Goal: Task Accomplishment & Management: Use online tool/utility

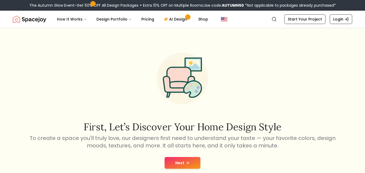
click at [192, 163] on button "Next" at bounding box center [182, 163] width 36 height 12
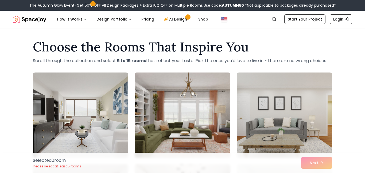
click at [193, 125] on img at bounding box center [182, 115] width 100 height 90
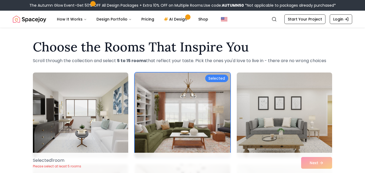
click at [310, 162] on div "Selected 1 room Please select at least 5 rooms Next" at bounding box center [183, 163] width 308 height 20
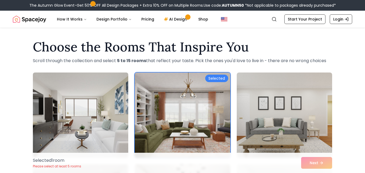
click at [111, 92] on img at bounding box center [80, 115] width 100 height 90
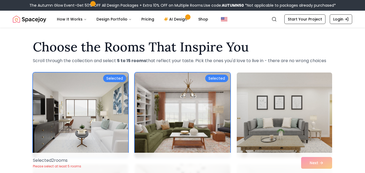
click at [276, 128] on img at bounding box center [284, 115] width 100 height 90
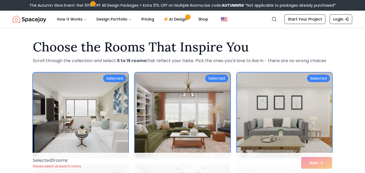
click at [277, 128] on img at bounding box center [284, 115] width 100 height 90
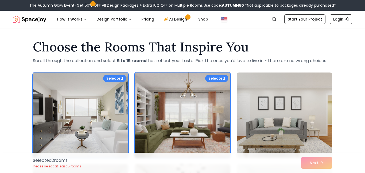
click at [117, 89] on img at bounding box center [80, 115] width 100 height 90
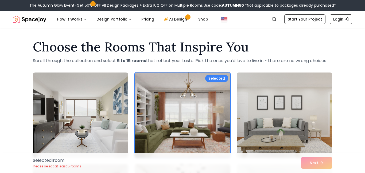
click at [309, 152] on img at bounding box center [284, 115] width 100 height 90
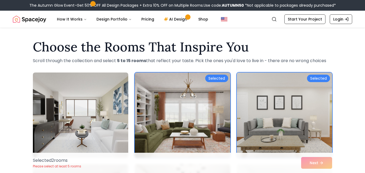
click at [309, 152] on img at bounding box center [284, 115] width 100 height 90
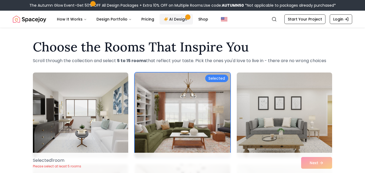
click at [173, 18] on link "AI Design" at bounding box center [175, 19] width 33 height 11
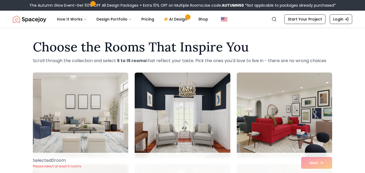
click at [92, 115] on img at bounding box center [80, 115] width 100 height 90
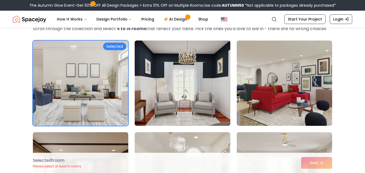
scroll to position [43, 0]
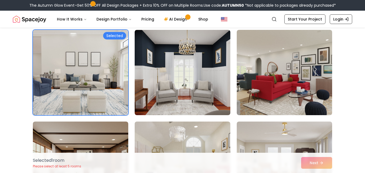
click at [50, 49] on img at bounding box center [80, 73] width 100 height 90
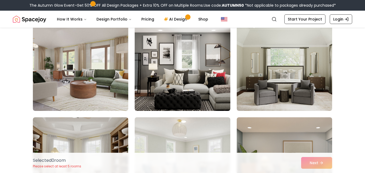
scroll to position [1177, 0]
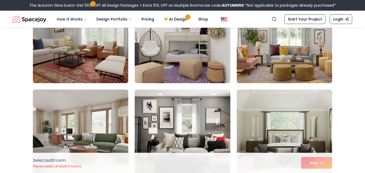
click at [99, 132] on img at bounding box center [80, 133] width 100 height 90
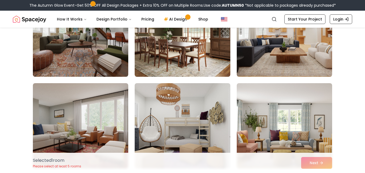
scroll to position [1081, 0]
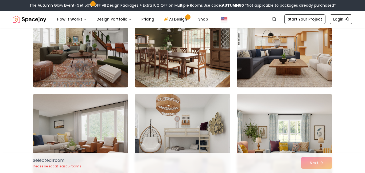
click at [263, 69] on img at bounding box center [284, 45] width 100 height 90
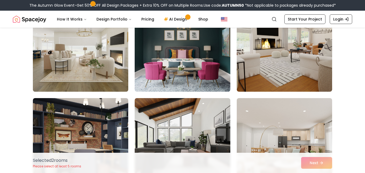
scroll to position [2415, 0]
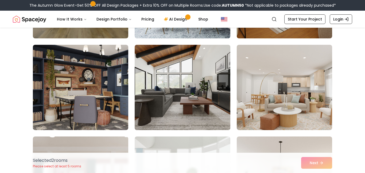
click at [202, 88] on img at bounding box center [182, 88] width 100 height 90
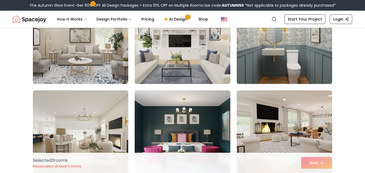
scroll to position [2277, 0]
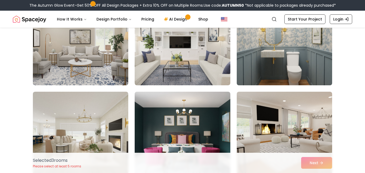
click at [300, 49] on img at bounding box center [284, 43] width 100 height 90
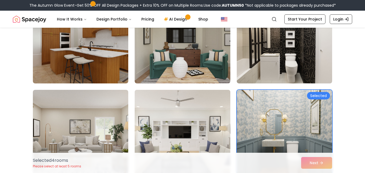
scroll to position [2170, 0]
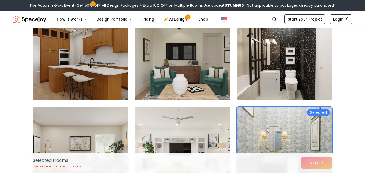
click at [121, 52] on img at bounding box center [80, 58] width 100 height 90
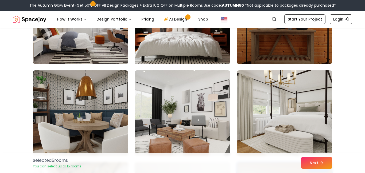
scroll to position [910, 0]
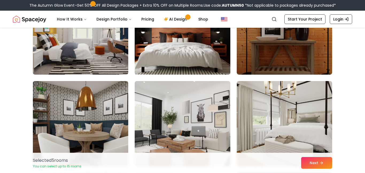
click at [186, 47] on img at bounding box center [182, 32] width 100 height 90
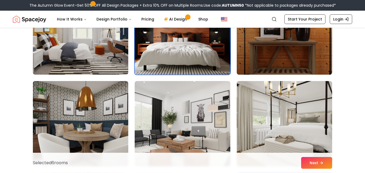
click at [252, 49] on img at bounding box center [284, 32] width 100 height 90
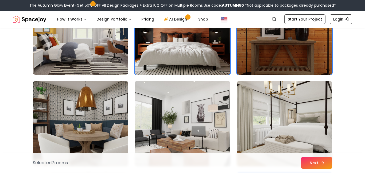
click at [318, 164] on button "Next" at bounding box center [316, 163] width 31 height 12
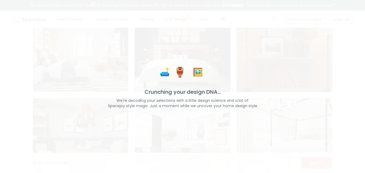
scroll to position [927, 0]
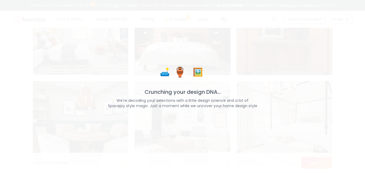
click at [207, 125] on div "🛋️ 🏺 🖼️ Crunching your design DNA... We're decoding your selections with a litt…" at bounding box center [182, 86] width 365 height 173
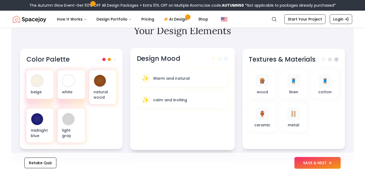
scroll to position [203, 0]
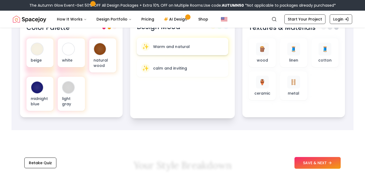
click at [166, 45] on p "Warm and natural" at bounding box center [171, 46] width 37 height 5
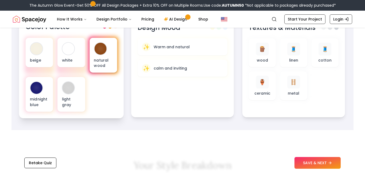
click at [104, 49] on div at bounding box center [100, 49] width 12 height 12
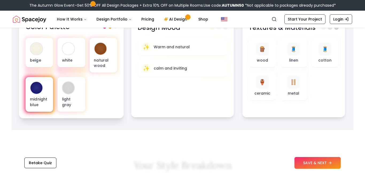
click at [48, 83] on div "midnight blue" at bounding box center [39, 94] width 27 height 35
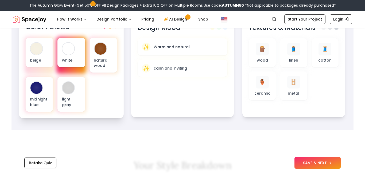
click at [64, 56] on div "white" at bounding box center [70, 52] width 27 height 29
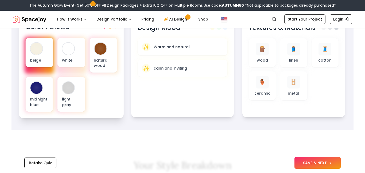
click at [51, 60] on div "beige" at bounding box center [39, 52] width 27 height 29
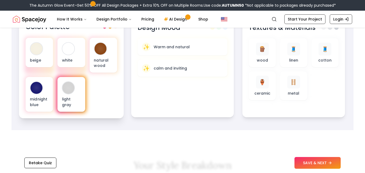
click at [70, 95] on div "light gray" at bounding box center [70, 94] width 27 height 35
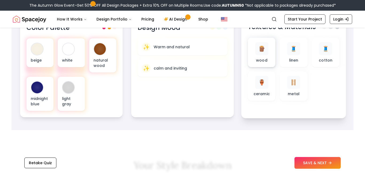
click at [254, 43] on div "🪵 wood" at bounding box center [261, 52] width 19 height 21
click at [322, 52] on span "🧵" at bounding box center [325, 49] width 7 height 8
drag, startPoint x: 259, startPoint y: 87, endPoint x: 330, endPoint y: 24, distance: 94.4
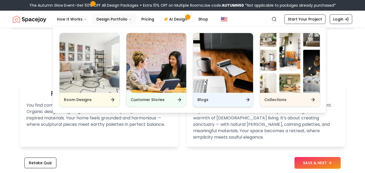
scroll to position [310, 0]
